Goal: Information Seeking & Learning: Learn about a topic

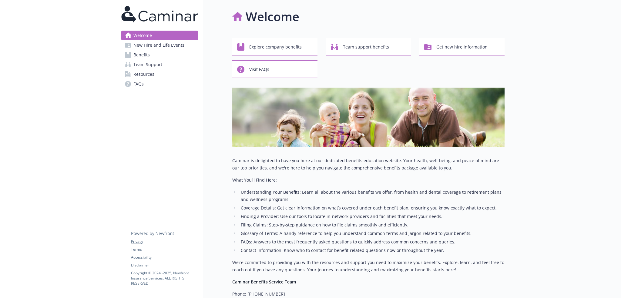
click at [165, 45] on span "New Hire and Life Events" at bounding box center [158, 45] width 51 height 10
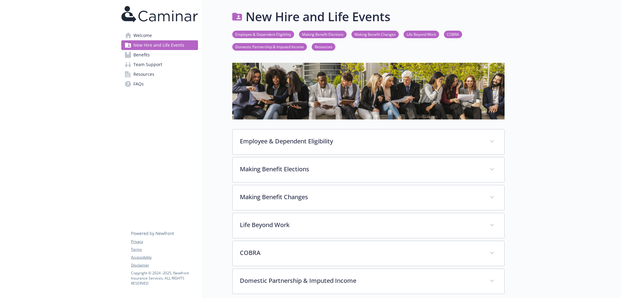
click at [136, 57] on span "Benefits" at bounding box center [141, 55] width 16 height 10
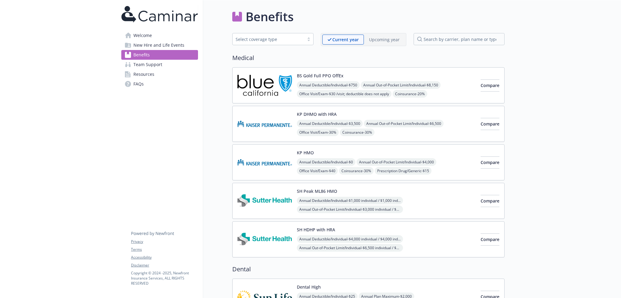
click at [141, 63] on span "Team Support" at bounding box center [147, 65] width 29 height 10
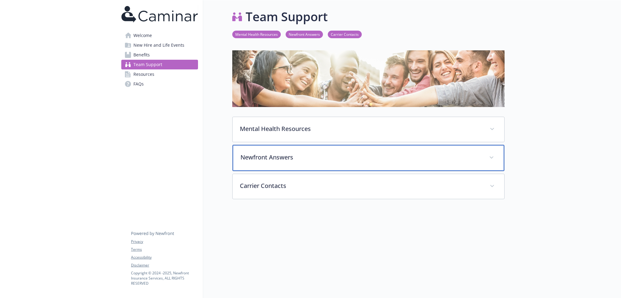
click at [283, 164] on div "Newfront Answers" at bounding box center [369, 158] width 272 height 26
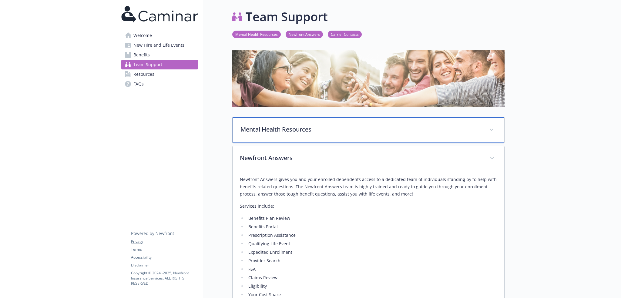
click at [317, 136] on div "Mental Health Resources" at bounding box center [369, 130] width 272 height 26
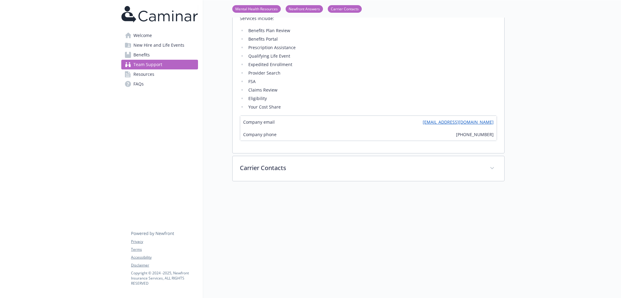
scroll to position [989, 0]
